Goal: Contribute content: Add original content to the website for others to see

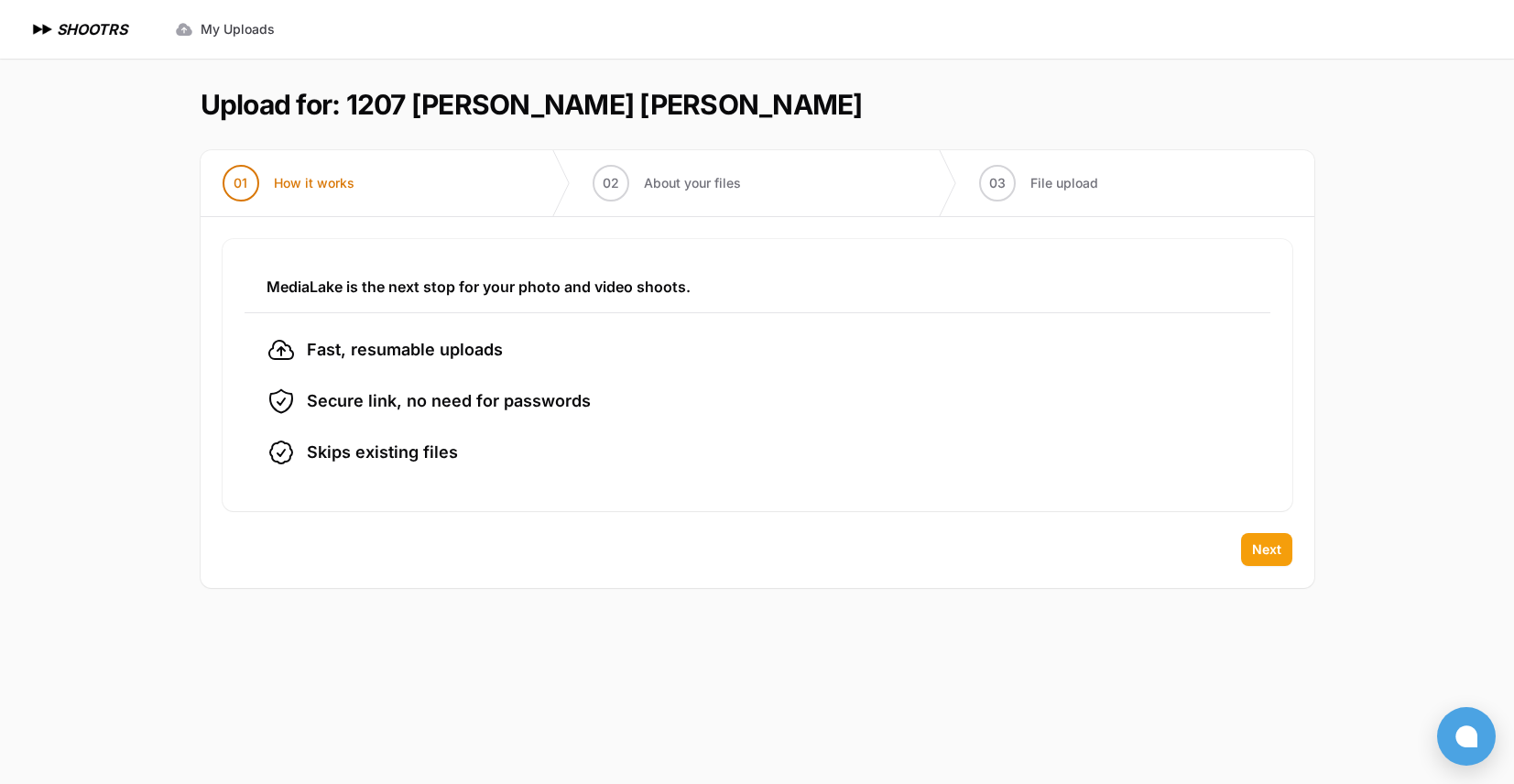
click at [1269, 546] on span "Next" at bounding box center [1267, 549] width 30 height 19
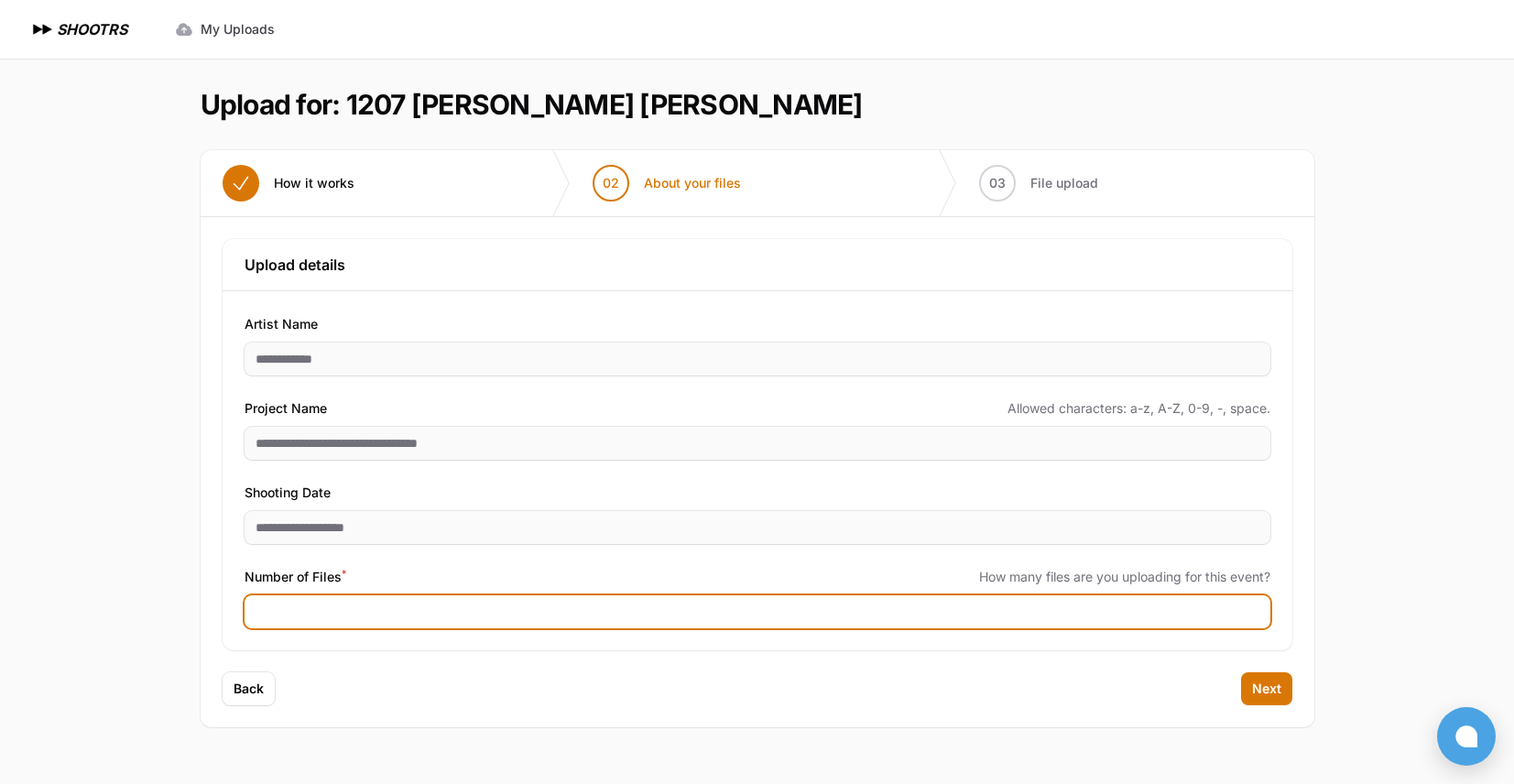
click at [676, 614] on input "Number of Files *" at bounding box center [757, 611] width 1026 height 33
type input "***"
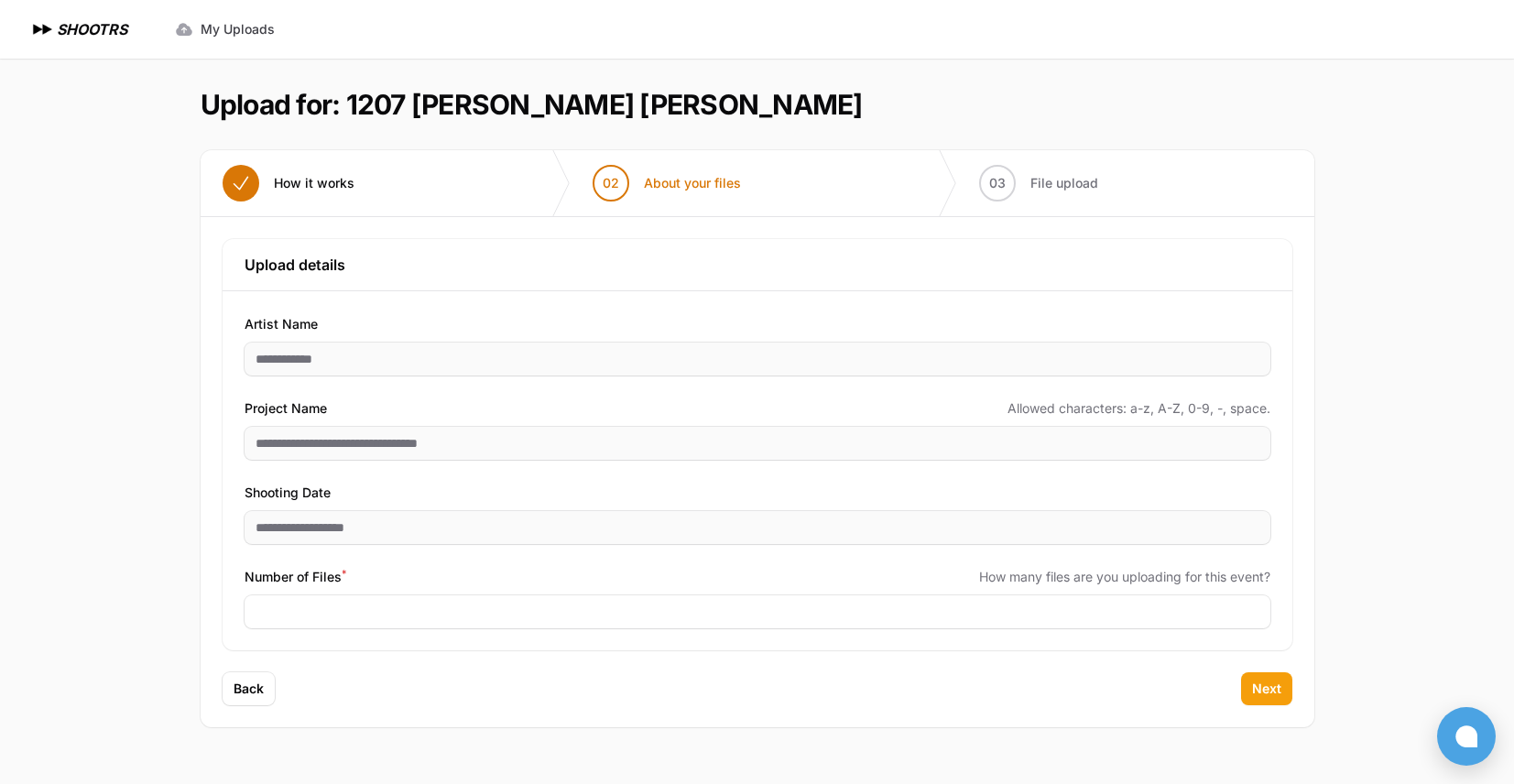
click at [1258, 692] on span "Next" at bounding box center [1267, 688] width 30 height 19
